Goal: Task Accomplishment & Management: Complete application form

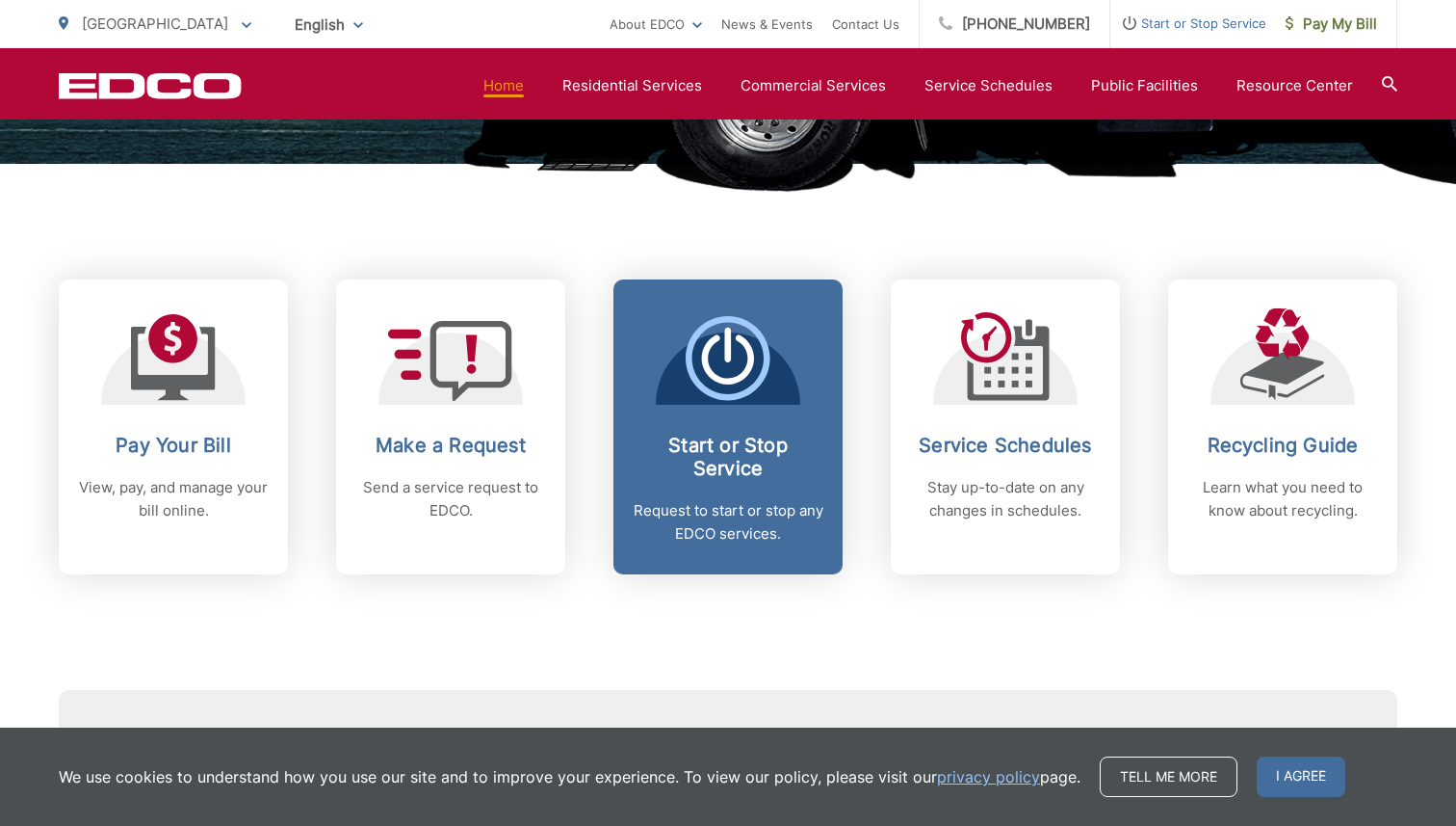
scroll to position [675, 0]
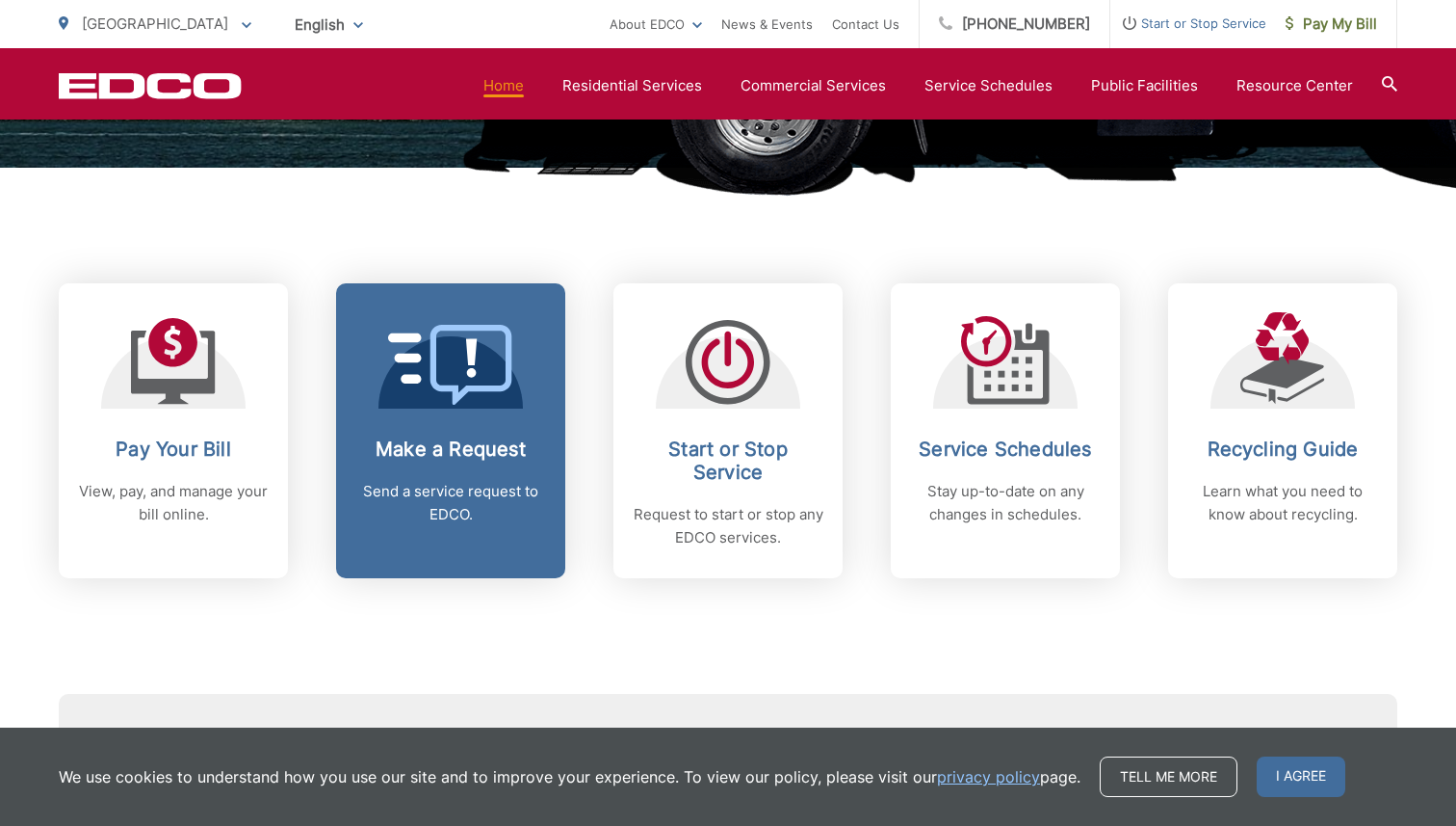
click at [507, 373] on icon at bounding box center [471, 365] width 82 height 81
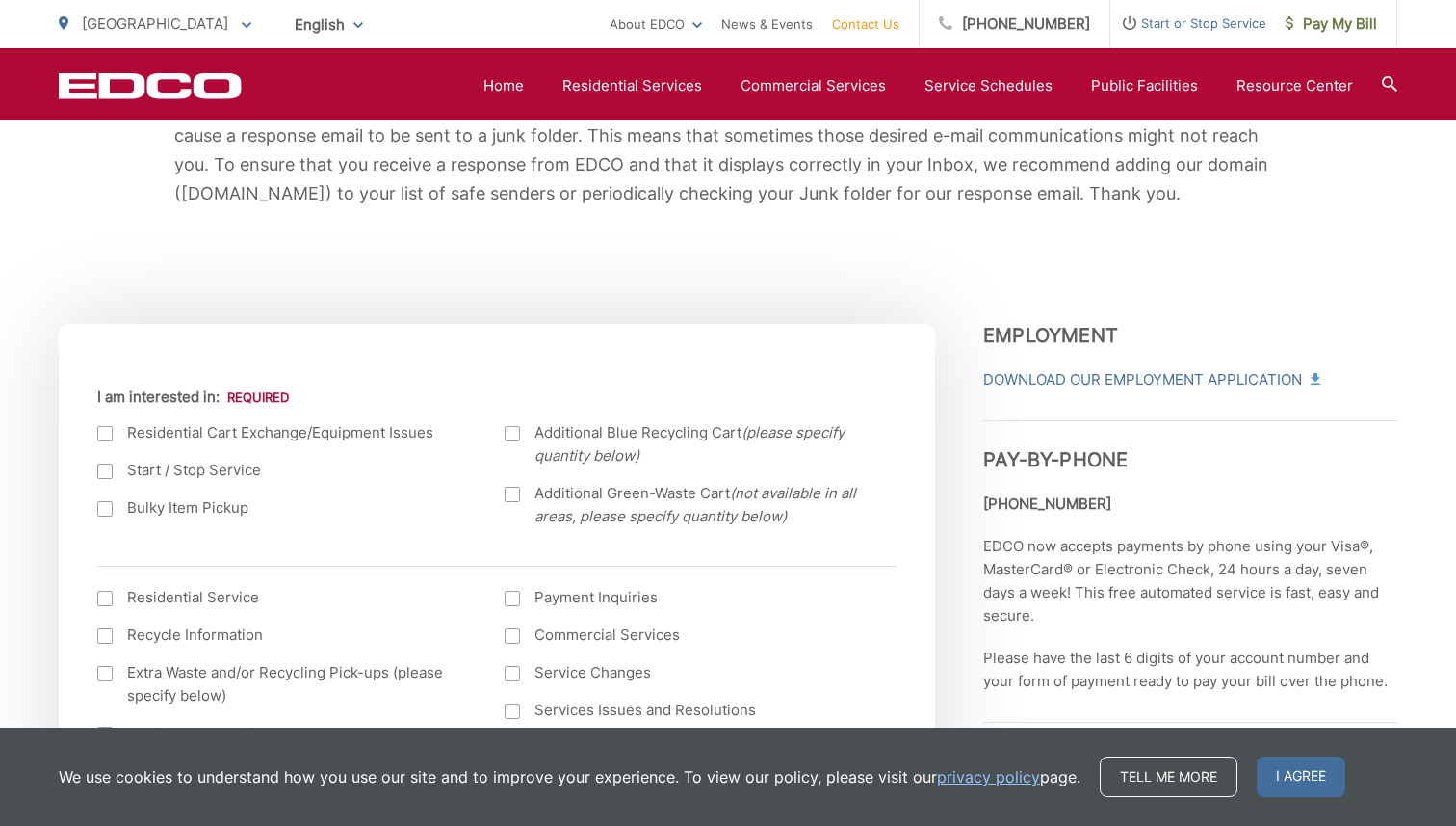
scroll to position [498, 0]
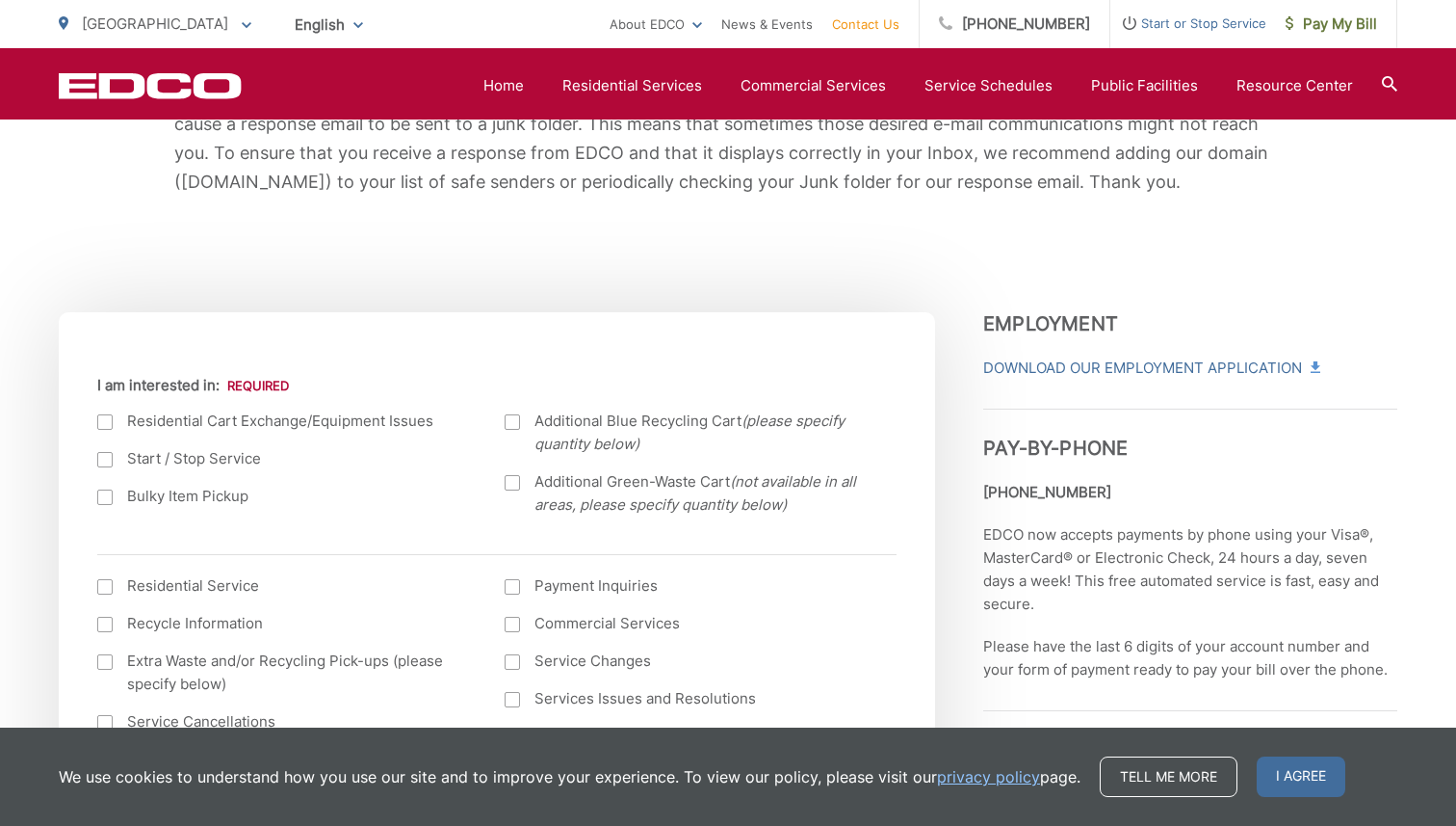
click at [211, 489] on label "Bulky Item Pickup" at bounding box center [282, 497] width 369 height 23
click at [0, 0] on input "Bulky Item Pickup" at bounding box center [0, 0] width 0 height 0
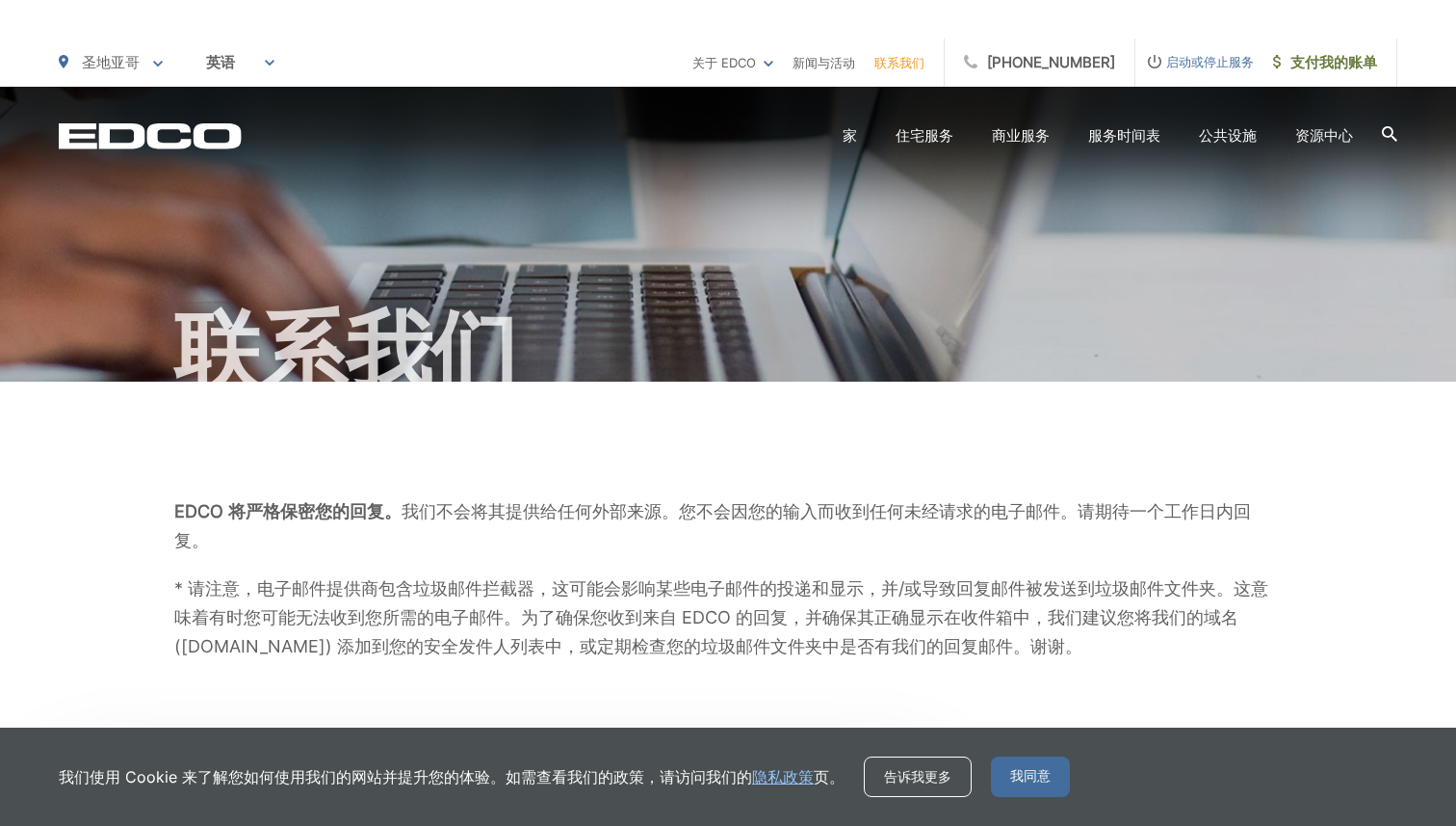
scroll to position [0, 0]
